Goal: Information Seeking & Learning: Learn about a topic

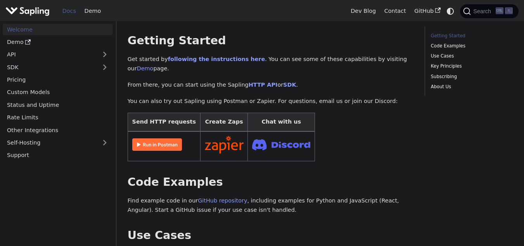
scroll to position [39, 0]
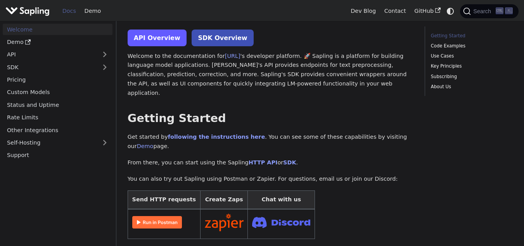
click at [153, 37] on link "API Overview" at bounding box center [157, 37] width 59 height 17
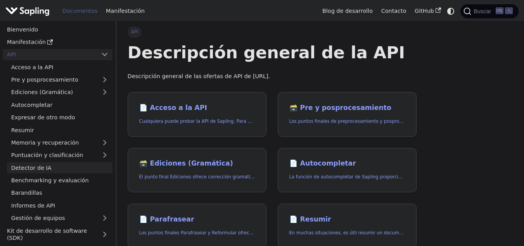
click at [61, 162] on link "Detector de IA" at bounding box center [60, 167] width 106 height 11
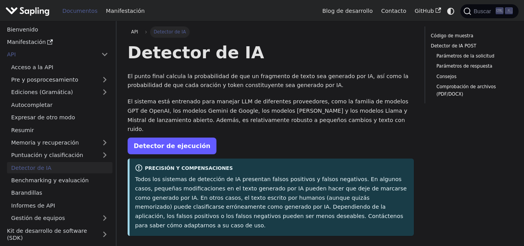
click at [175, 142] on font "Detector de ejecución" at bounding box center [172, 145] width 77 height 7
